Goal: Task Accomplishment & Management: Manage account settings

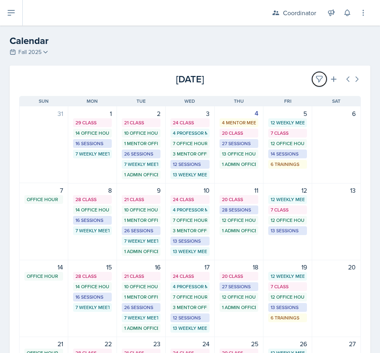
drag, startPoint x: 313, startPoint y: 76, endPoint x: 309, endPoint y: 86, distance: 10.5
click at [317, 76] on icon at bounding box center [320, 79] width 6 height 6
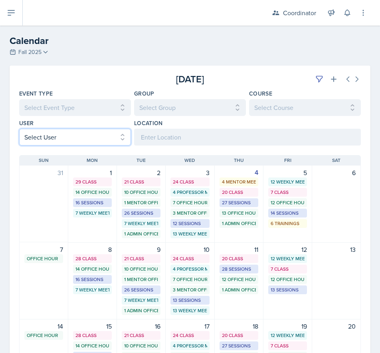
click at [34, 142] on select "Select User All [PERSON_NAME] [PERSON_NAME] [PERSON_NAME] [PERSON_NAME] [PERSON…" at bounding box center [75, 137] width 112 height 17
select select "62023fdf-4d3c-4ccf-b34c-df5a6867f67c"
click at [19, 129] on select "Select User All [PERSON_NAME] [PERSON_NAME] [PERSON_NAME] [PERSON_NAME] [PERSON…" at bounding box center [75, 137] width 112 height 17
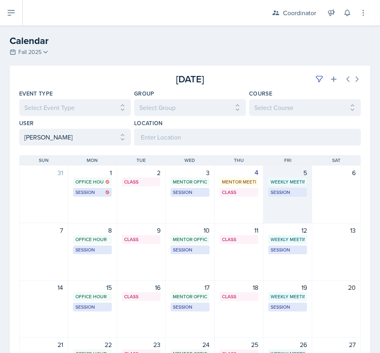
click at [279, 214] on div "5 Weekly Meeting SSC 9:30 AM - 10:30 AM Session MSB 102 11:00 AM - 12:00 PM" at bounding box center [287, 194] width 49 height 58
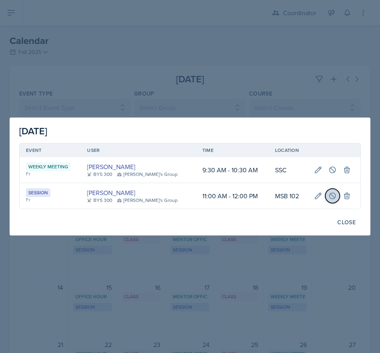
click at [329, 196] on icon at bounding box center [333, 196] width 8 height 8
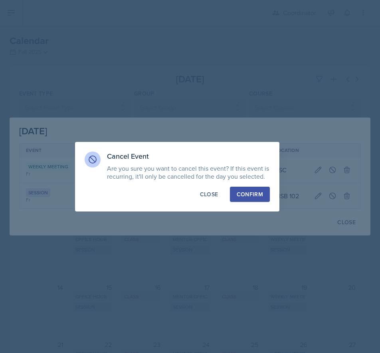
click at [236, 191] on button "Confirm" at bounding box center [250, 193] width 40 height 15
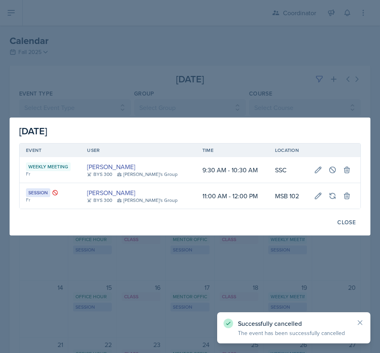
click at [170, 60] on div at bounding box center [190, 176] width 380 height 353
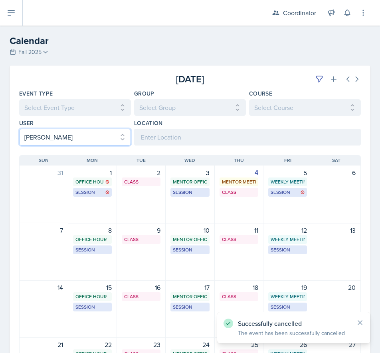
click at [76, 133] on select "Select User All [PERSON_NAME] [PERSON_NAME] [PERSON_NAME] [PERSON_NAME] [PERSON…" at bounding box center [75, 137] width 112 height 17
select select
click at [19, 129] on select "Select User All [PERSON_NAME] [PERSON_NAME] [PERSON_NAME] [PERSON_NAME] [PERSON…" at bounding box center [75, 137] width 112 height 17
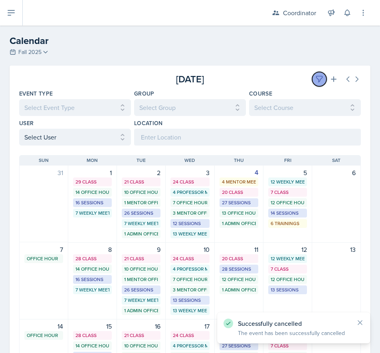
click at [315, 76] on icon at bounding box center [319, 79] width 8 height 8
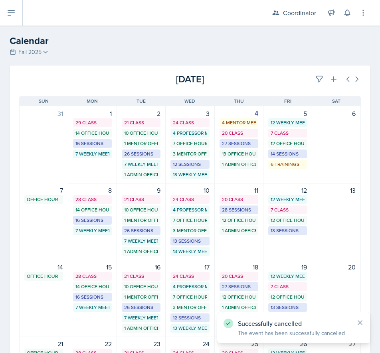
click at [277, 80] on div "[DATE]" at bounding box center [304, 79] width 114 height 14
